Goal: Register for event/course

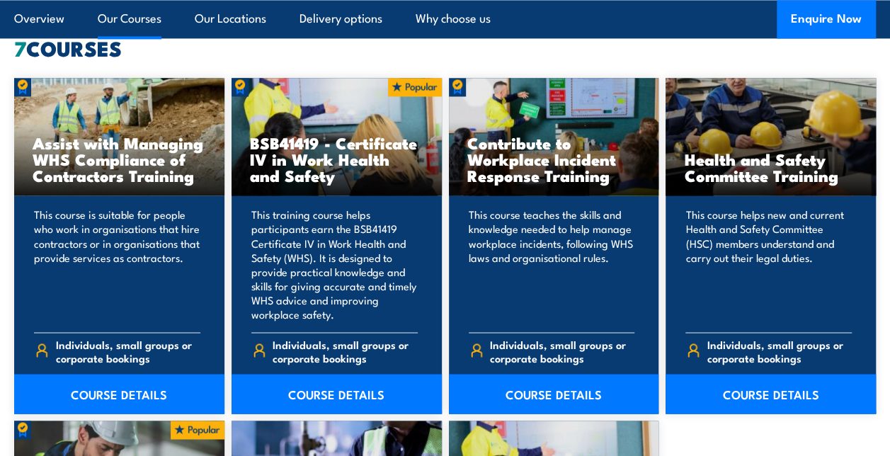
scroll to position [1126, 0]
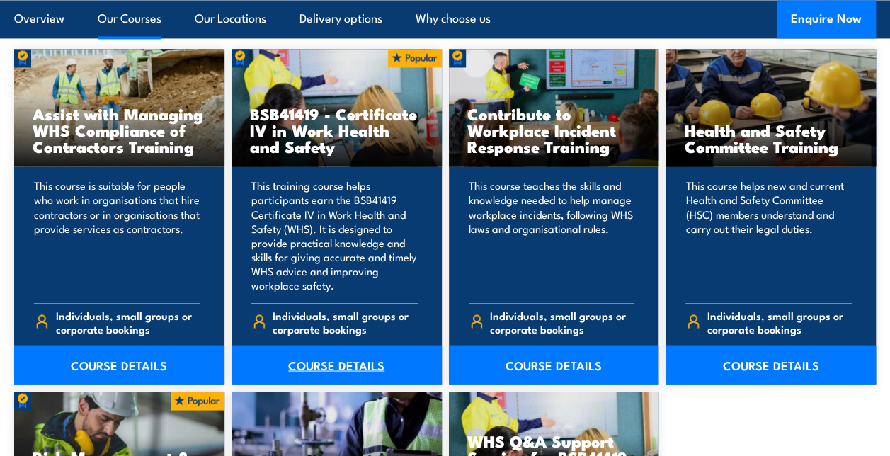
click at [332, 361] on link "COURSE DETAILS" at bounding box center [336, 365] width 210 height 40
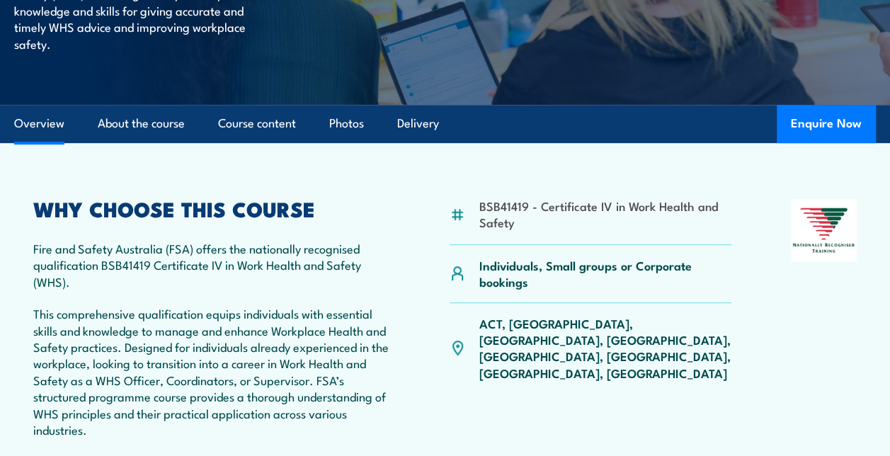
scroll to position [360, 0]
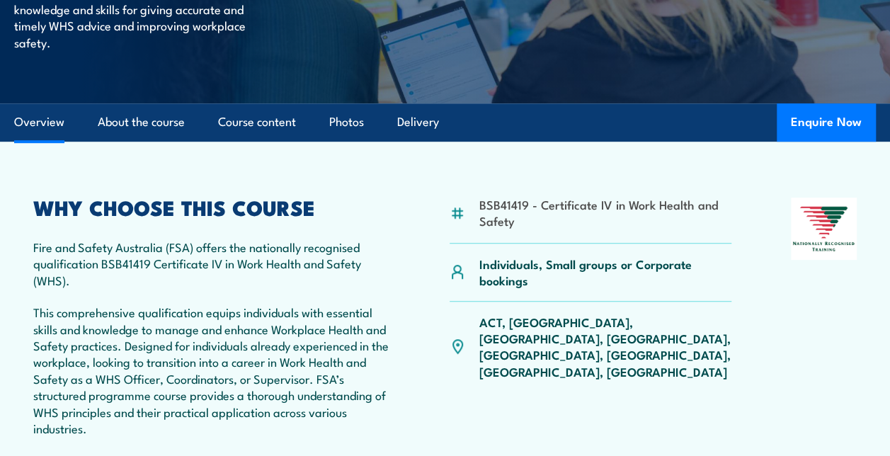
click at [602, 329] on p "ACT, NSW, NT, QLD, SA, TAS, VIC, WA" at bounding box center [605, 347] width 252 height 67
click at [600, 324] on p "ACT, NSW, NT, QLD, SA, TAS, VIC, WA" at bounding box center [605, 347] width 252 height 67
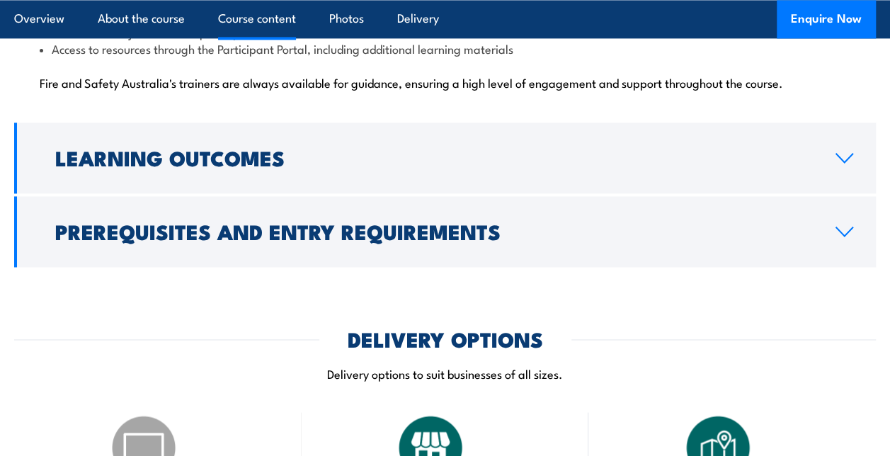
scroll to position [3723, 0]
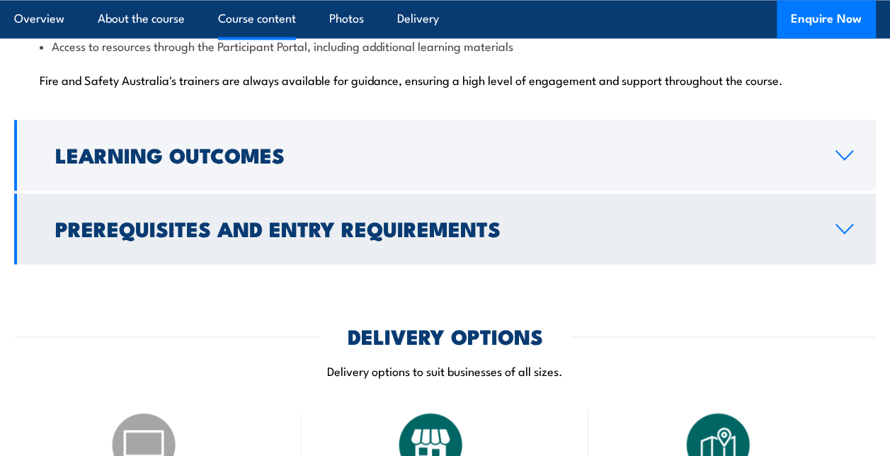
click at [842, 223] on icon at bounding box center [844, 228] width 19 height 11
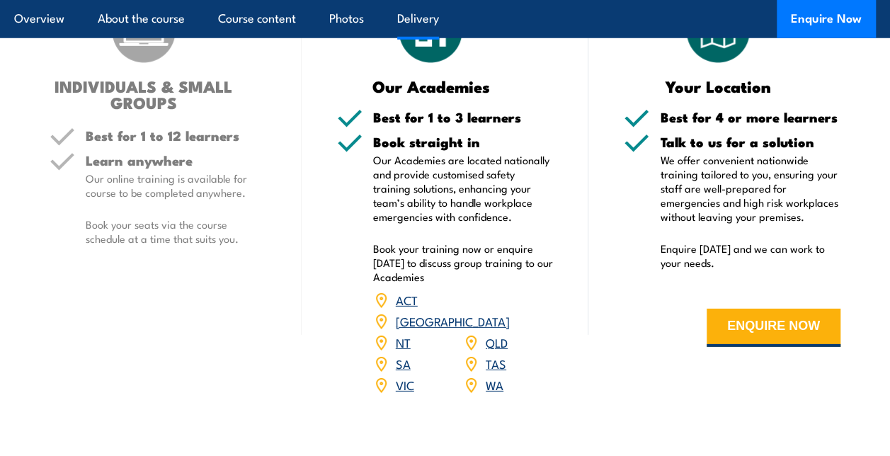
scroll to position [1998, 0]
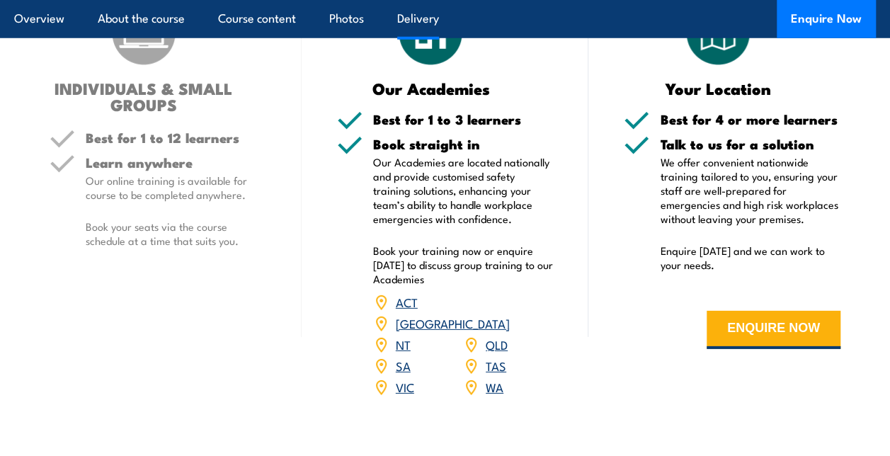
click at [398, 357] on link "SA" at bounding box center [403, 365] width 15 height 17
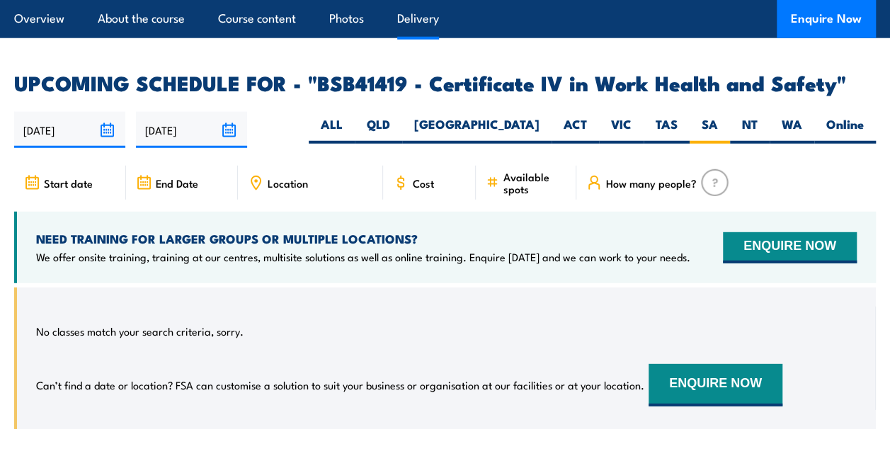
scroll to position [4559, 0]
